Goal: Navigation & Orientation: Understand site structure

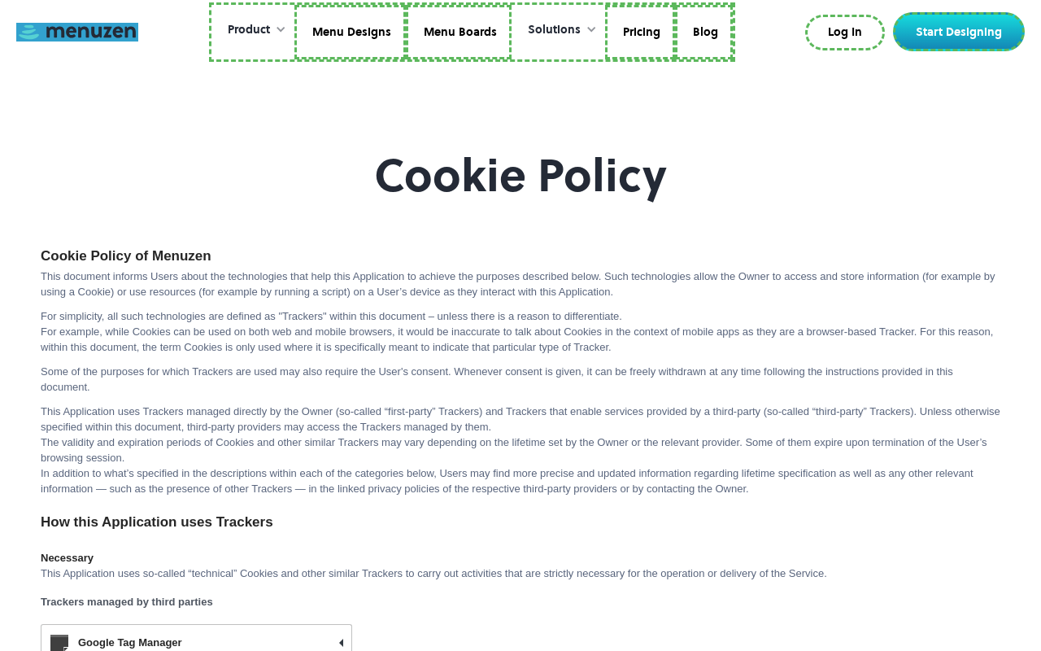
click at [77, 32] on link at bounding box center [77, 32] width 122 height 19
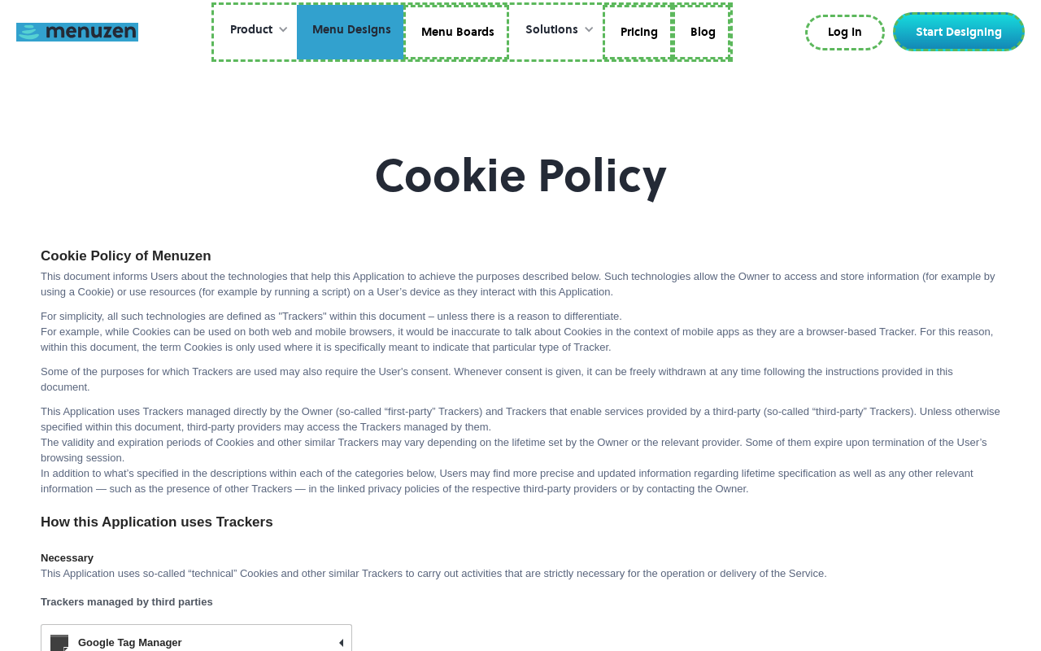
click at [351, 32] on link "Menu Designs" at bounding box center [350, 32] width 107 height 55
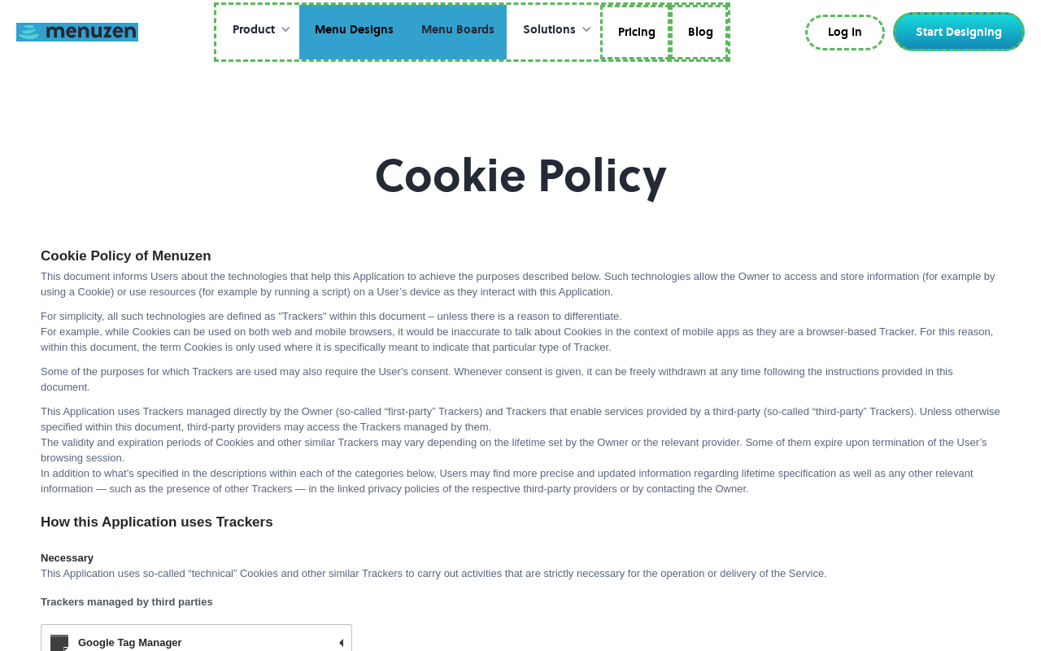
click at [456, 32] on link "Menu Boards" at bounding box center [456, 32] width 101 height 55
click at [634, 32] on link "Pricing" at bounding box center [635, 32] width 70 height 55
click at [696, 29] on link "Blog" at bounding box center [697, 32] width 58 height 55
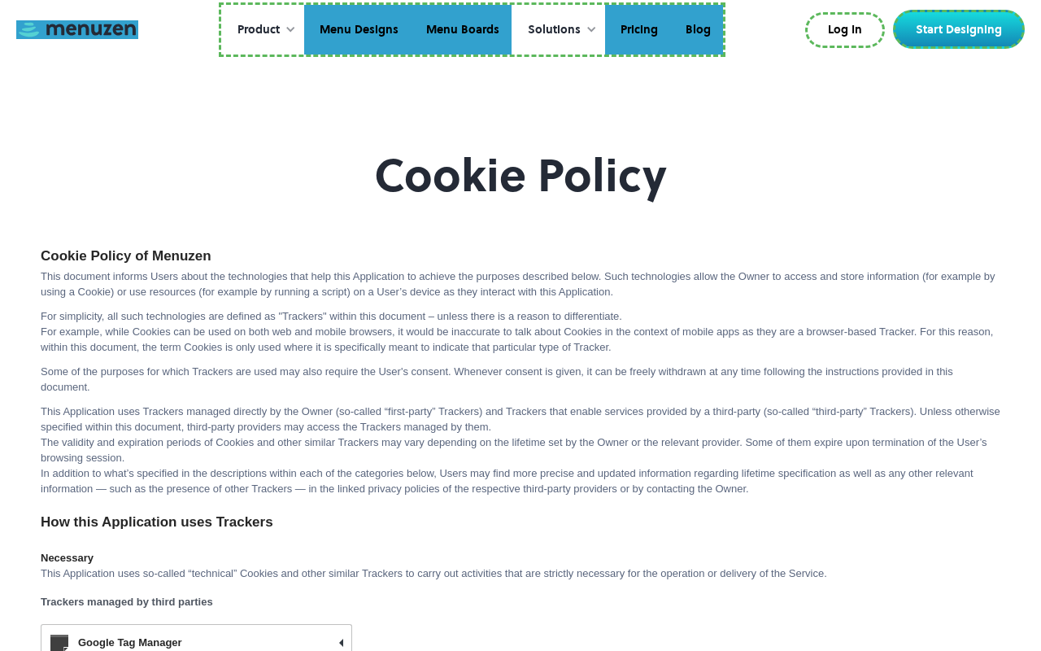
click at [848, 30] on link "Log In" at bounding box center [845, 30] width 80 height 36
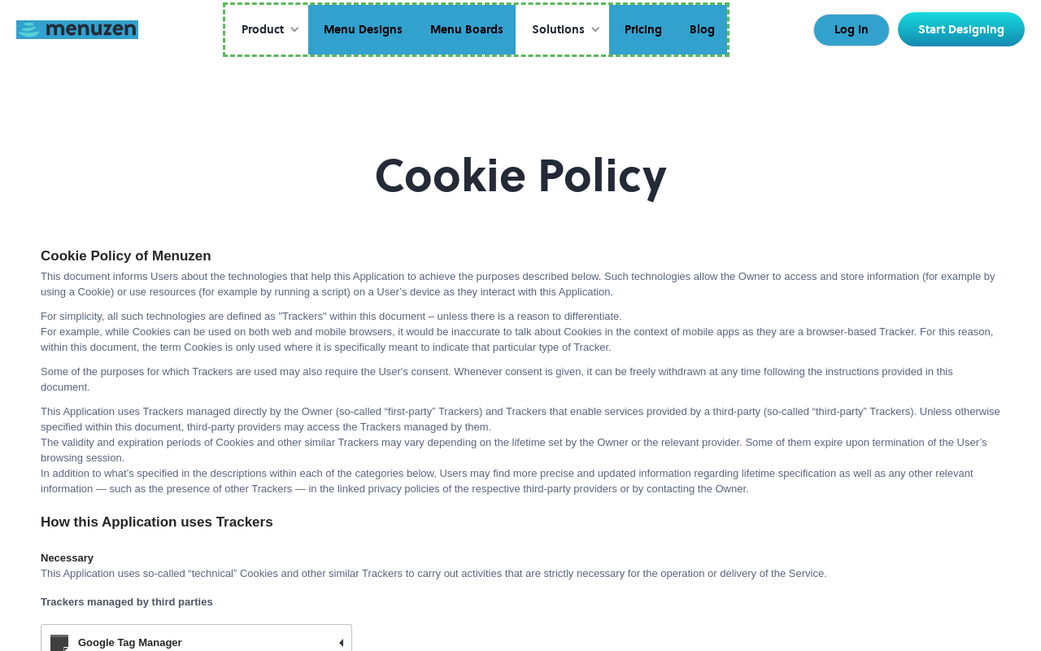
click at [962, 29] on link "Start Designing" at bounding box center [961, 29] width 127 height 34
